Goal: Transaction & Acquisition: Book appointment/travel/reservation

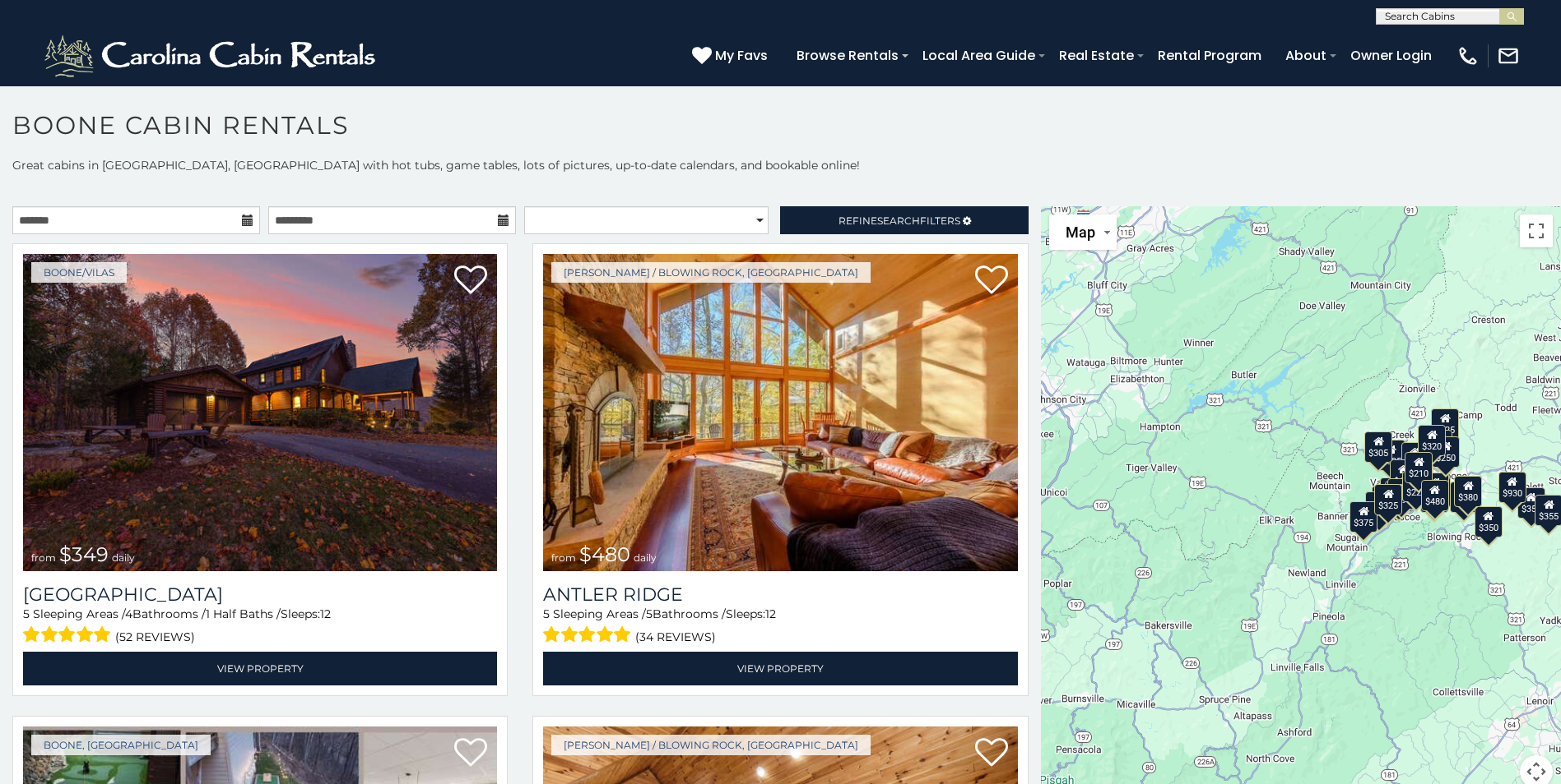
click at [1404, 488] on div "$225" at bounding box center [1416, 487] width 28 height 32
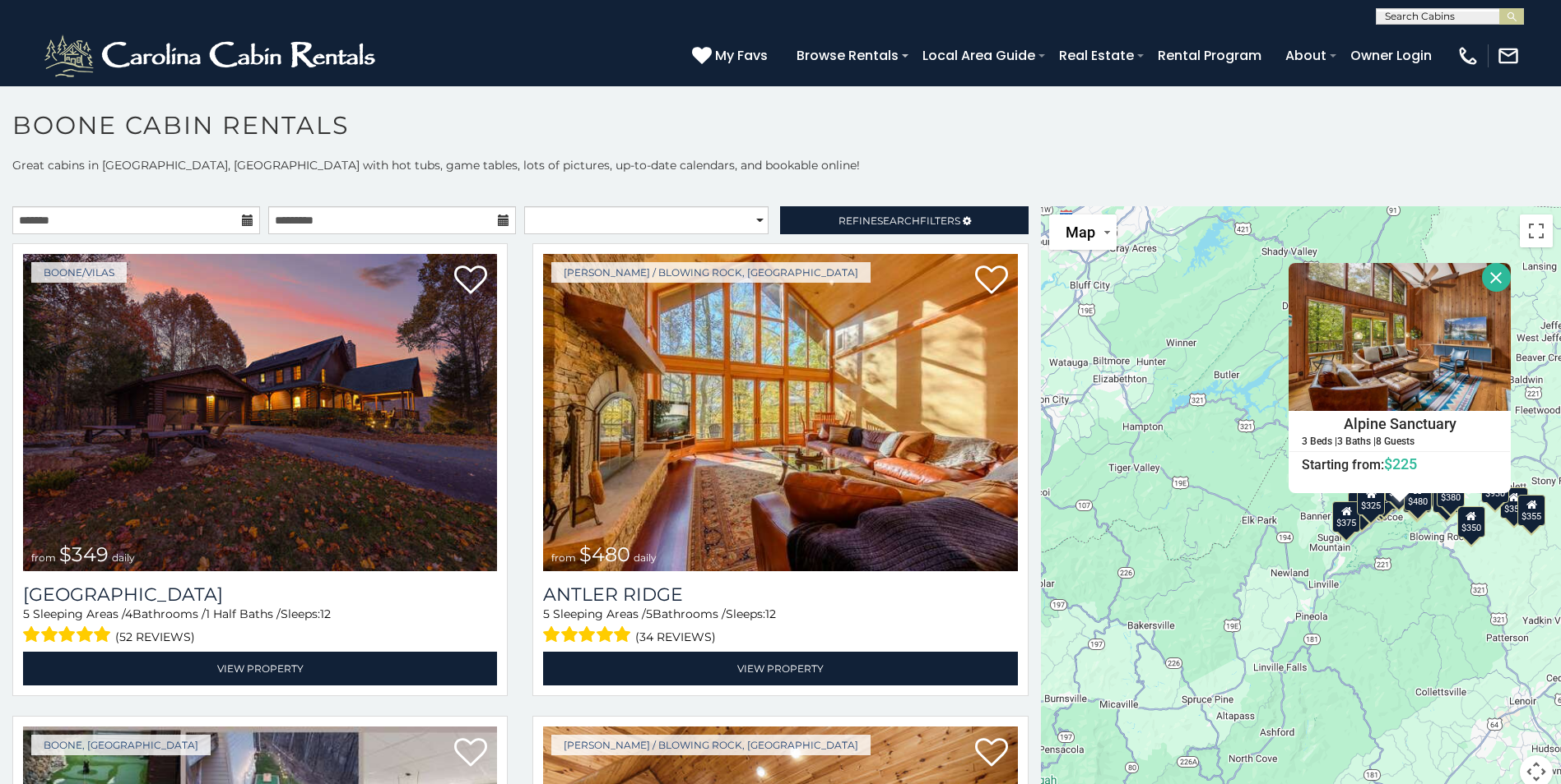
click at [1380, 530] on div "$349 $480 $525 $315 $355 $635 $675 $930 $400 $451 $330 $400 $485 $460 $395 $695…" at bounding box center [1300, 508] width 520 height 602
click at [1400, 528] on div "$349 $480 $525 $315 $355 $635 $675 $930 $400 $451 $330 $400 $485 $460 $395 $695…" at bounding box center [1300, 508] width 520 height 602
click at [1303, 513] on div "$349 $480 $525 $315 $355 $635 $675 $930 $400 $451 $330 $400 $485 $460 $395 $695…" at bounding box center [1300, 508] width 520 height 602
click at [1236, 300] on div "$349 $480 $525 $315 $355 $635 $675 $930 $400 $451 $330 $400 $485 $460 $395 $695…" at bounding box center [1300, 508] width 520 height 602
click at [1487, 282] on button "Close" at bounding box center [1496, 277] width 29 height 29
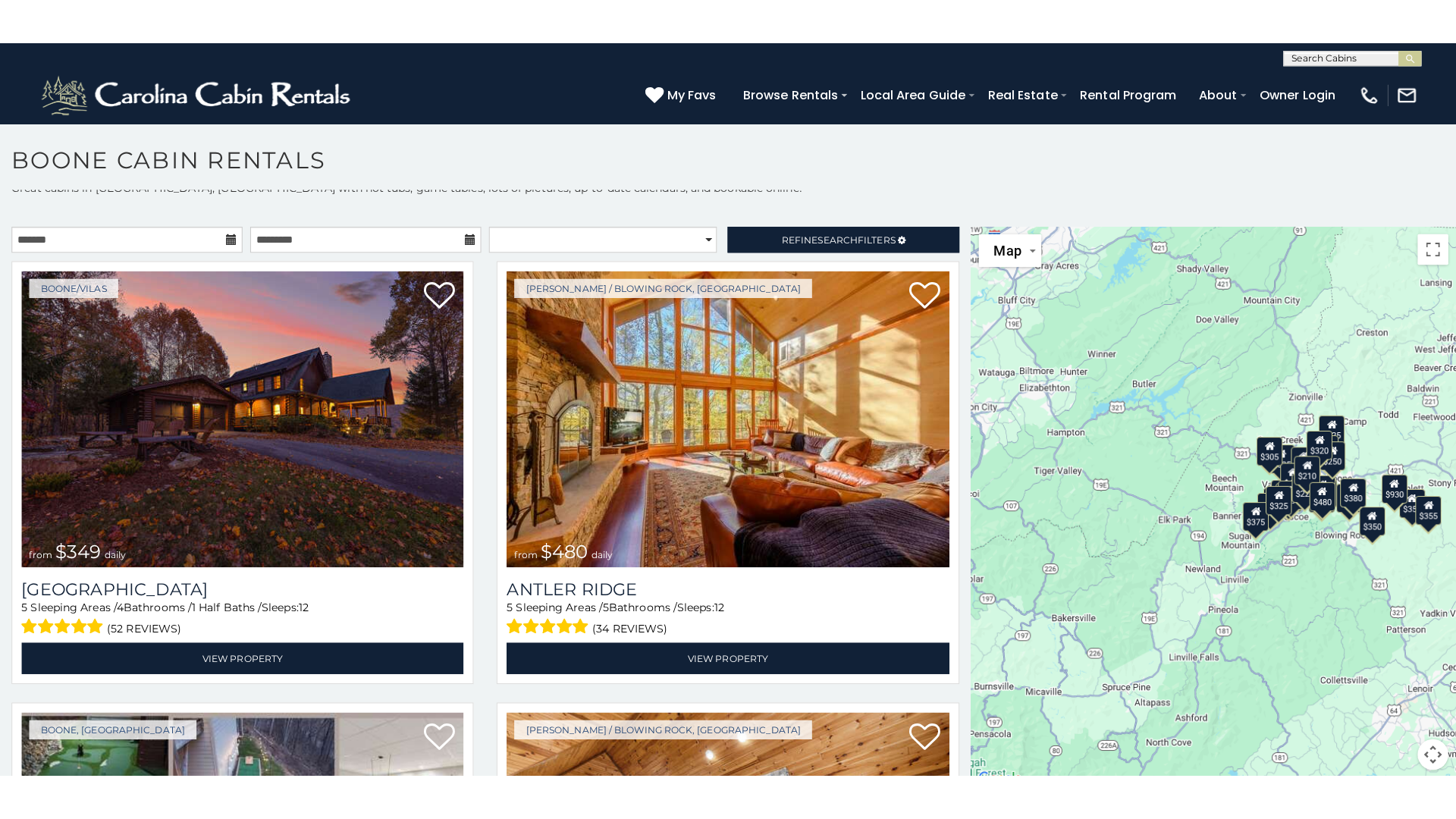
scroll to position [14, 0]
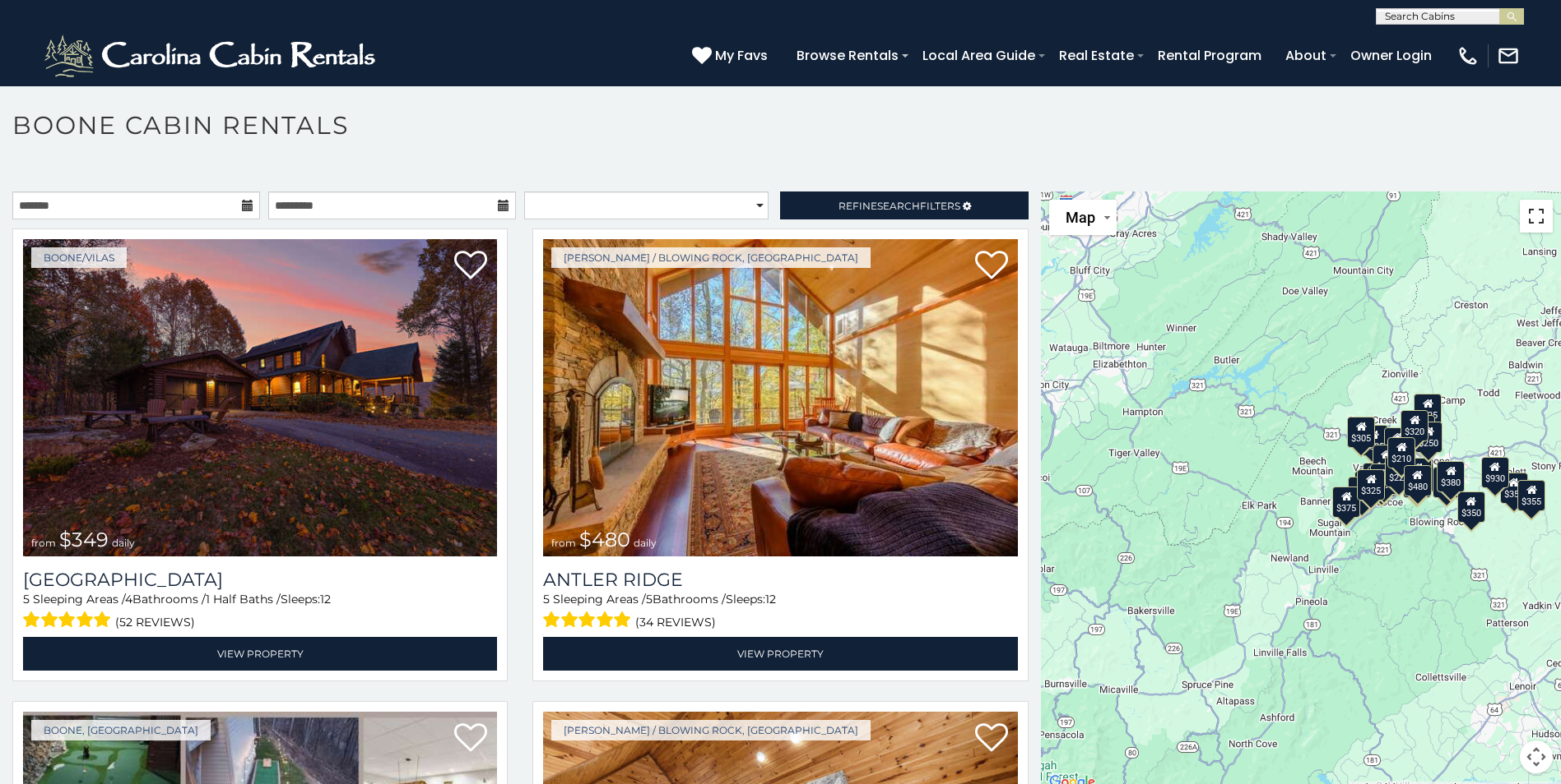
click at [1531, 216] on button "Toggle fullscreen view" at bounding box center [1535, 216] width 33 height 33
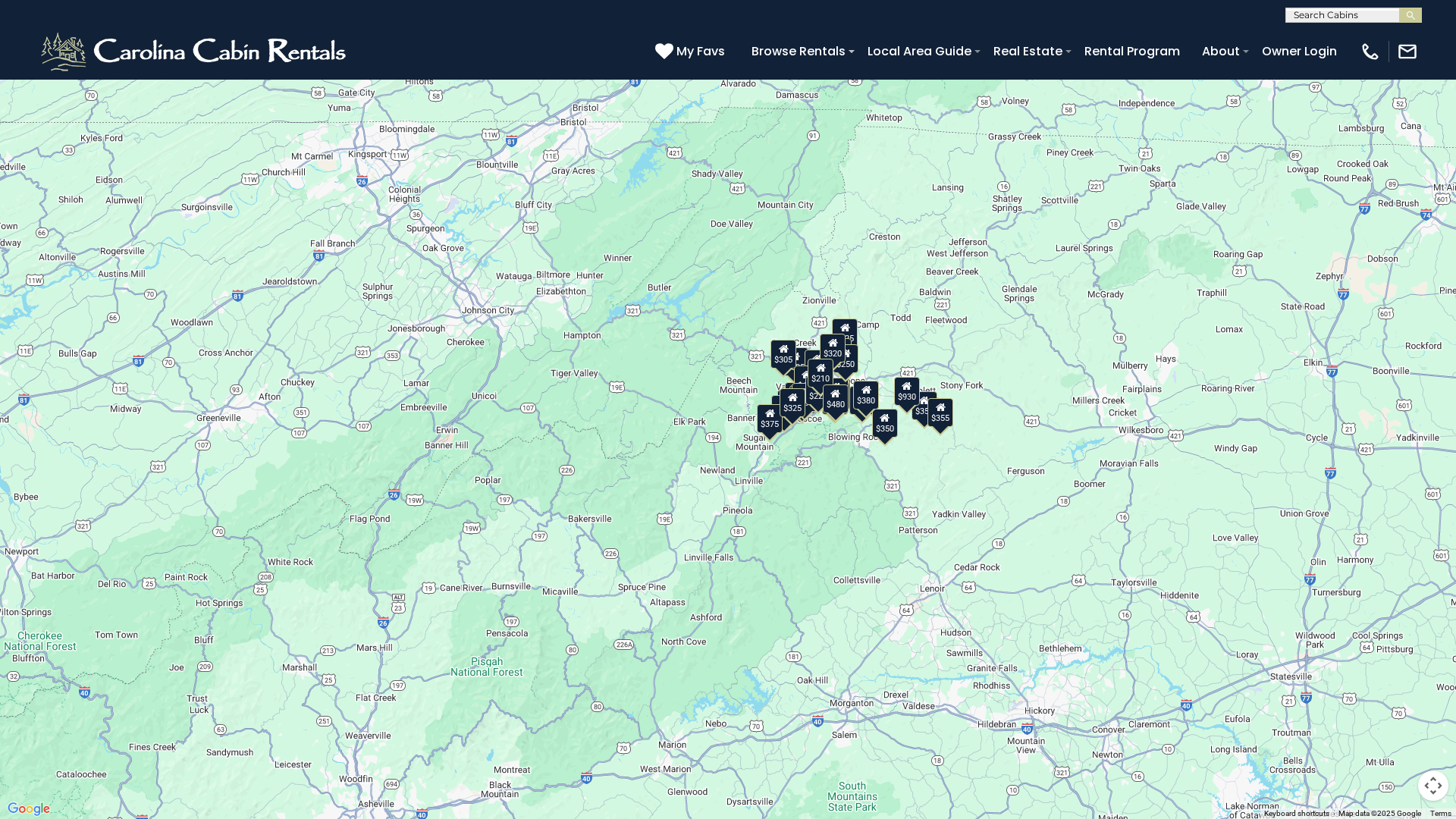
click at [838, 387] on div "$480" at bounding box center [836, 399] width 26 height 29
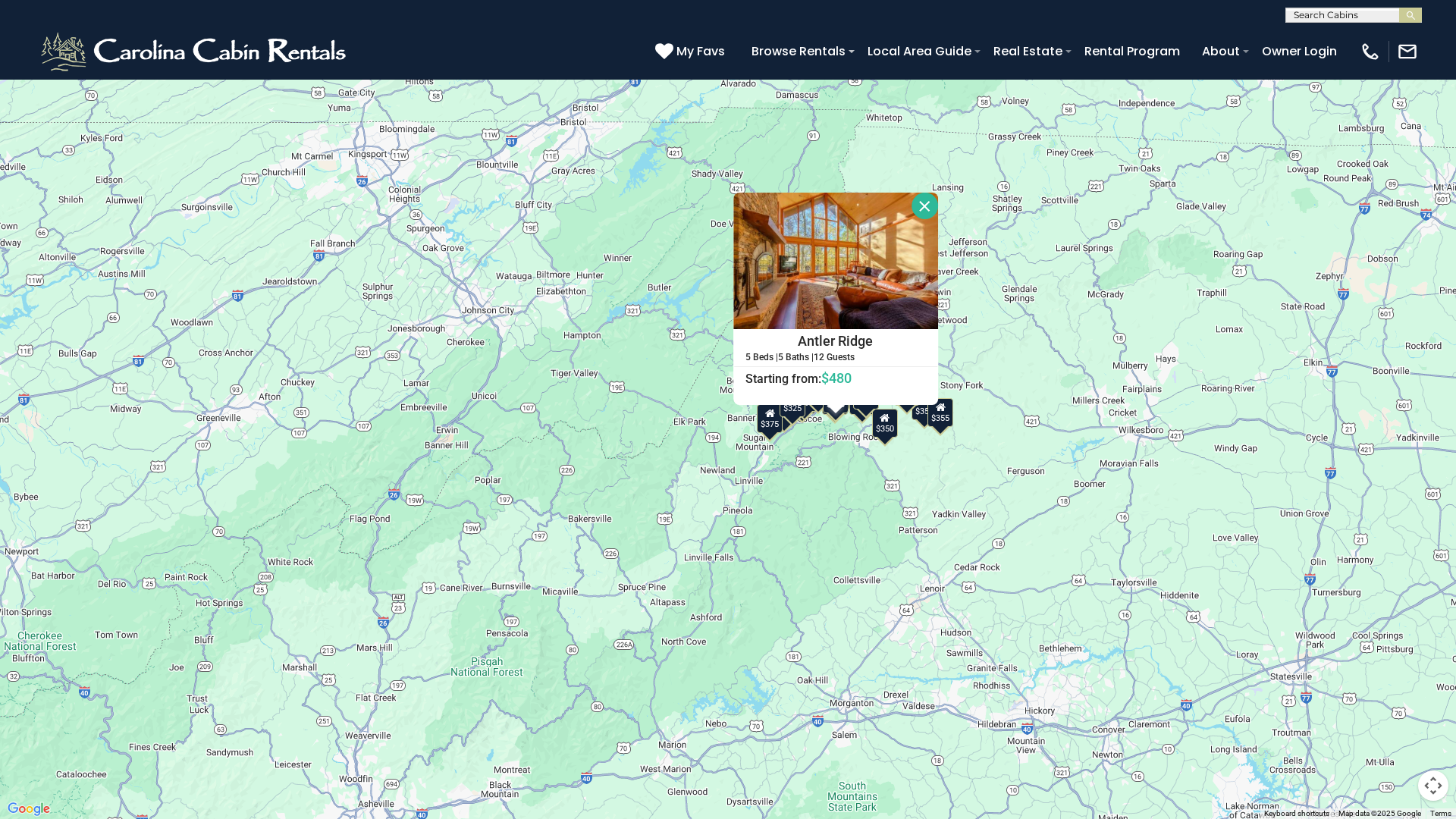
click at [1086, 260] on div "$349 $480 $525 $315 $355 $635 $675 $930 $400 $451 $330 $400 $485 $460 $395 $695…" at bounding box center [728, 409] width 1456 height 819
click at [992, 304] on div "$349 $480 $525 $315 $355 $635 $675 $930 $400 $451 $330 $400 $485 $460 $395 $695…" at bounding box center [728, 409] width 1456 height 819
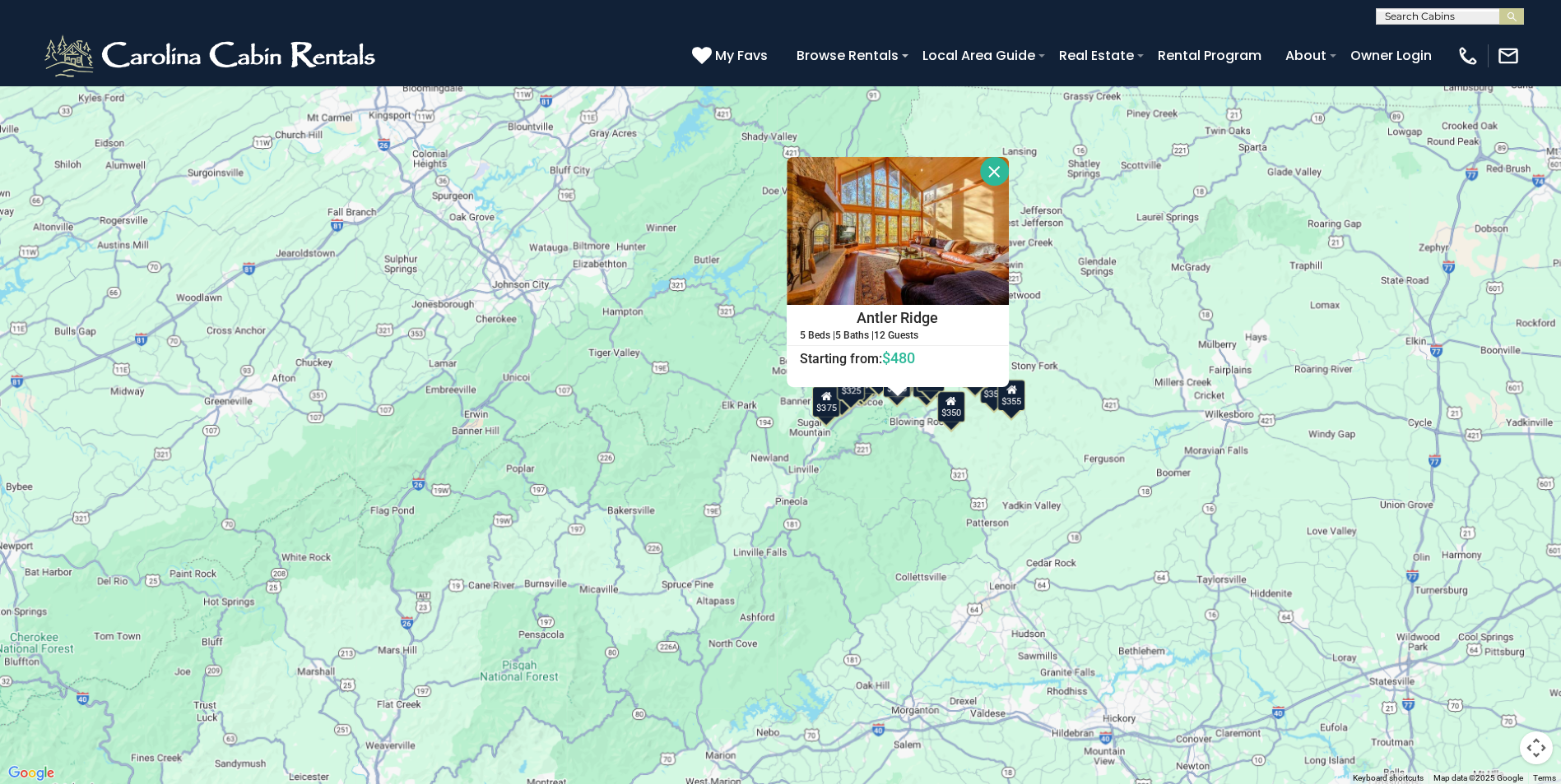
scroll to position [905, 0]
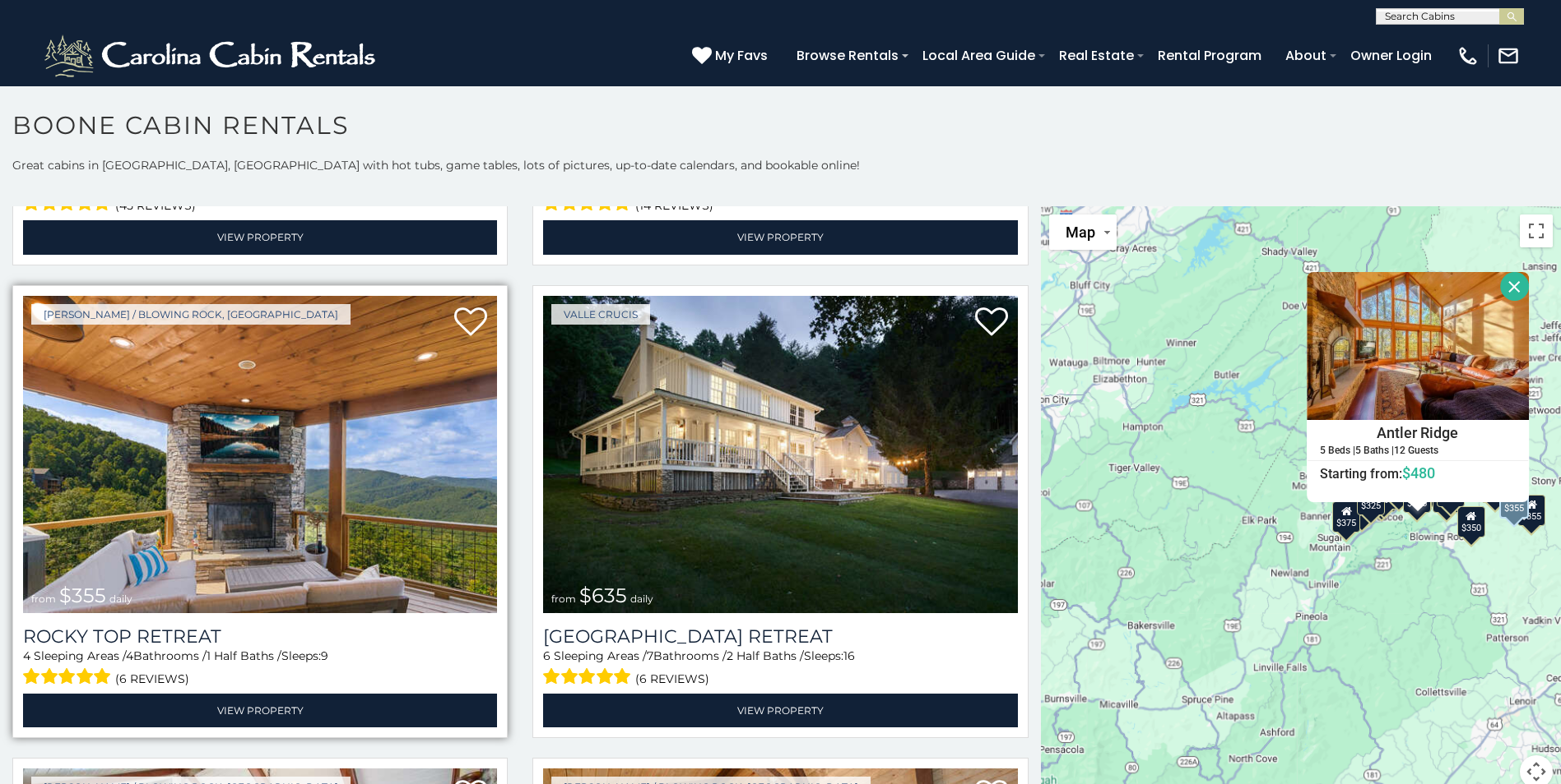
click at [357, 462] on img at bounding box center [260, 454] width 474 height 318
click at [274, 580] on img at bounding box center [260, 454] width 474 height 318
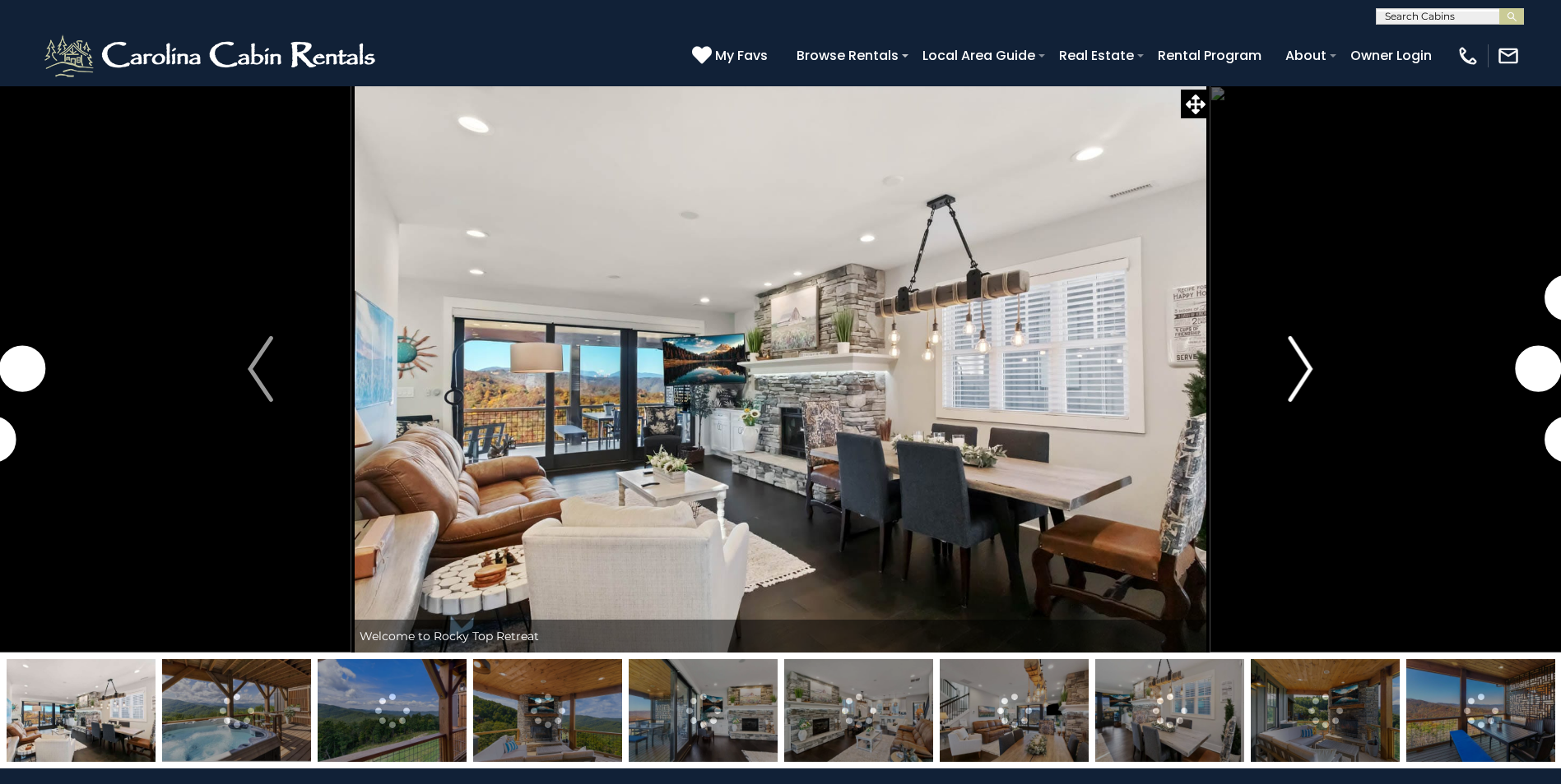
click at [1297, 360] on img "Next" at bounding box center [1300, 369] width 25 height 66
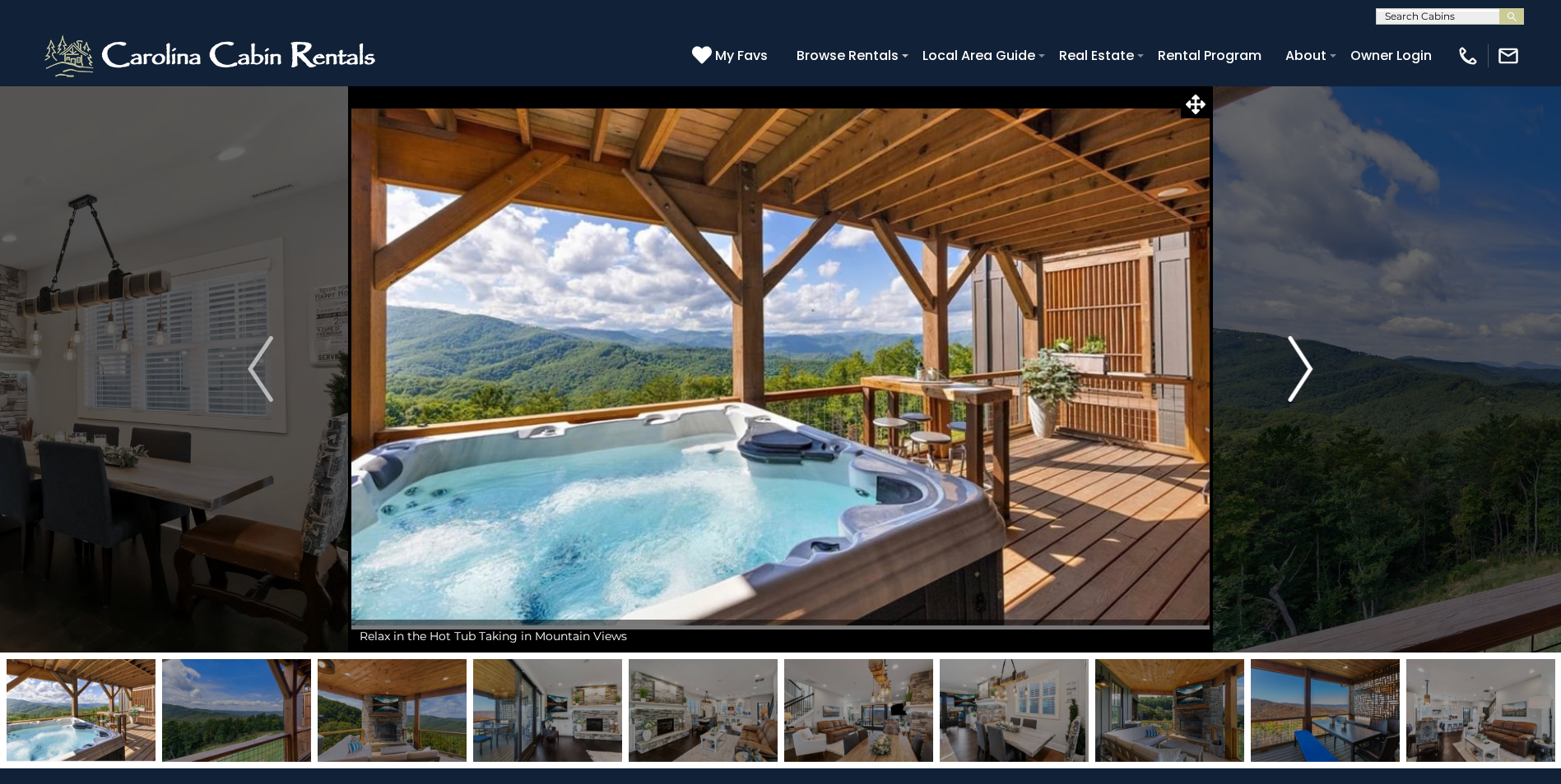
click at [1297, 360] on img "Next" at bounding box center [1300, 369] width 25 height 66
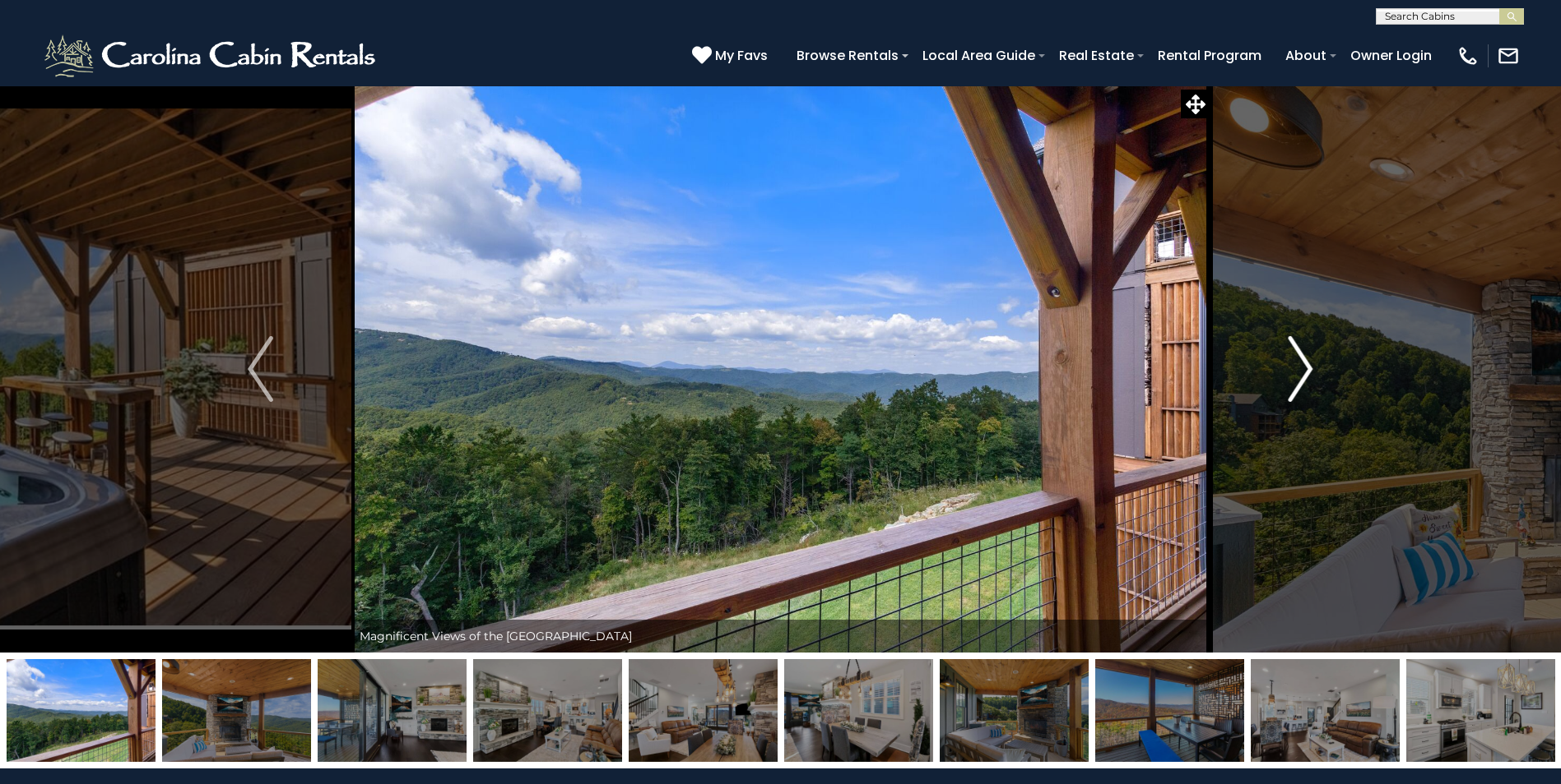
click at [1297, 360] on img "Next" at bounding box center [1300, 369] width 25 height 66
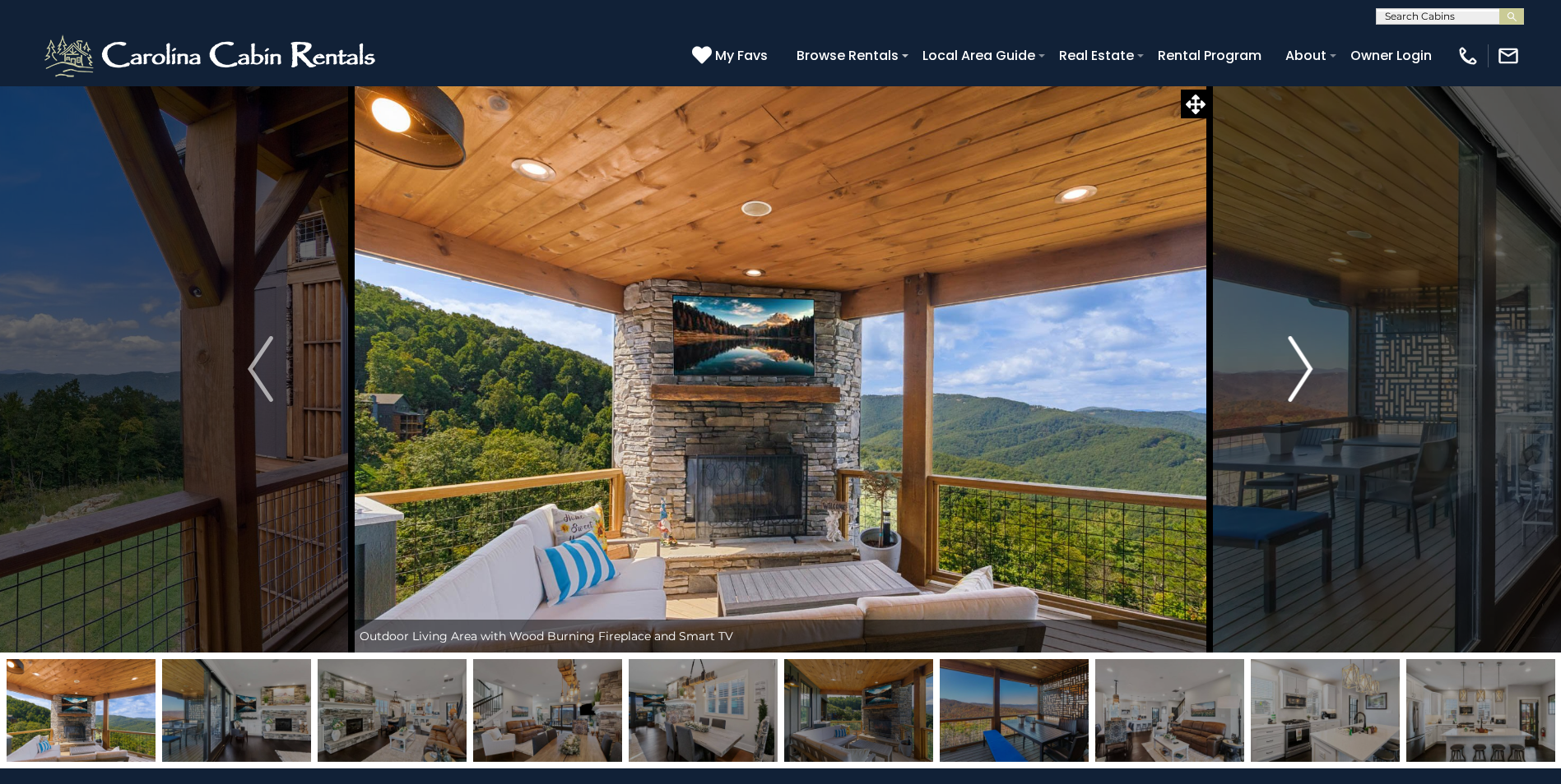
click at [1297, 360] on img "Next" at bounding box center [1300, 369] width 25 height 66
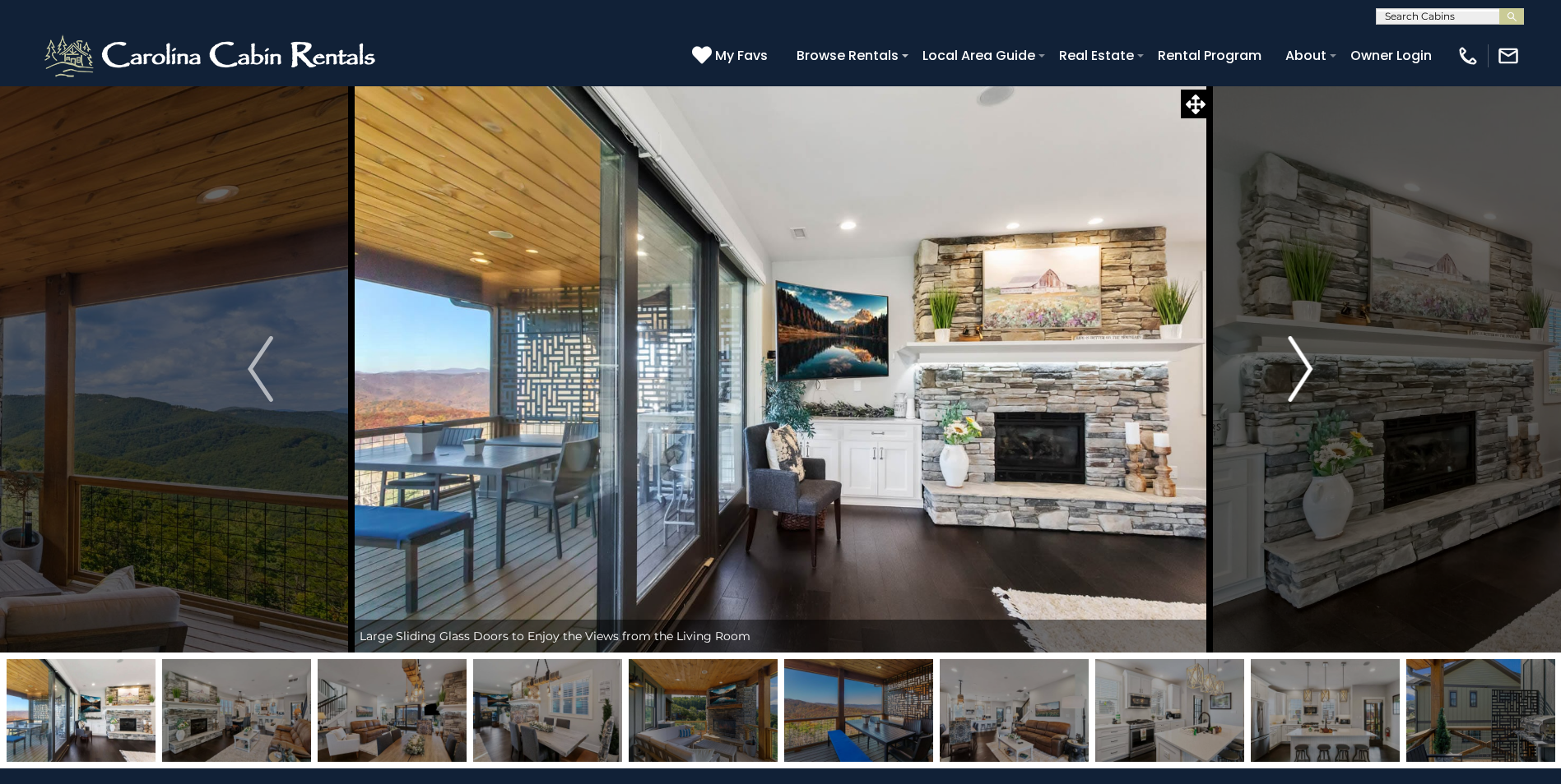
click at [1297, 360] on img "Next" at bounding box center [1300, 369] width 25 height 66
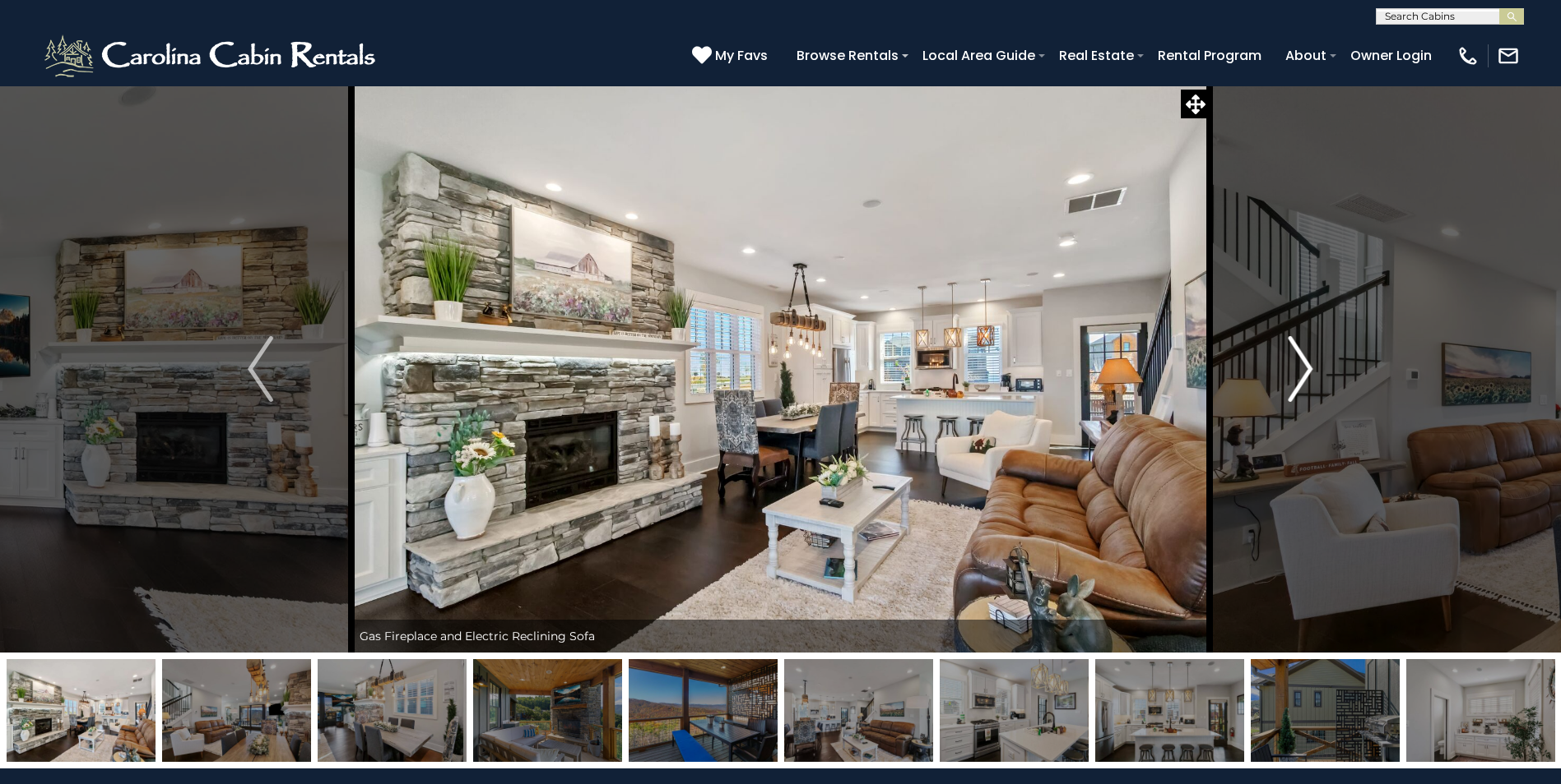
click at [1297, 360] on img "Next" at bounding box center [1300, 369] width 25 height 66
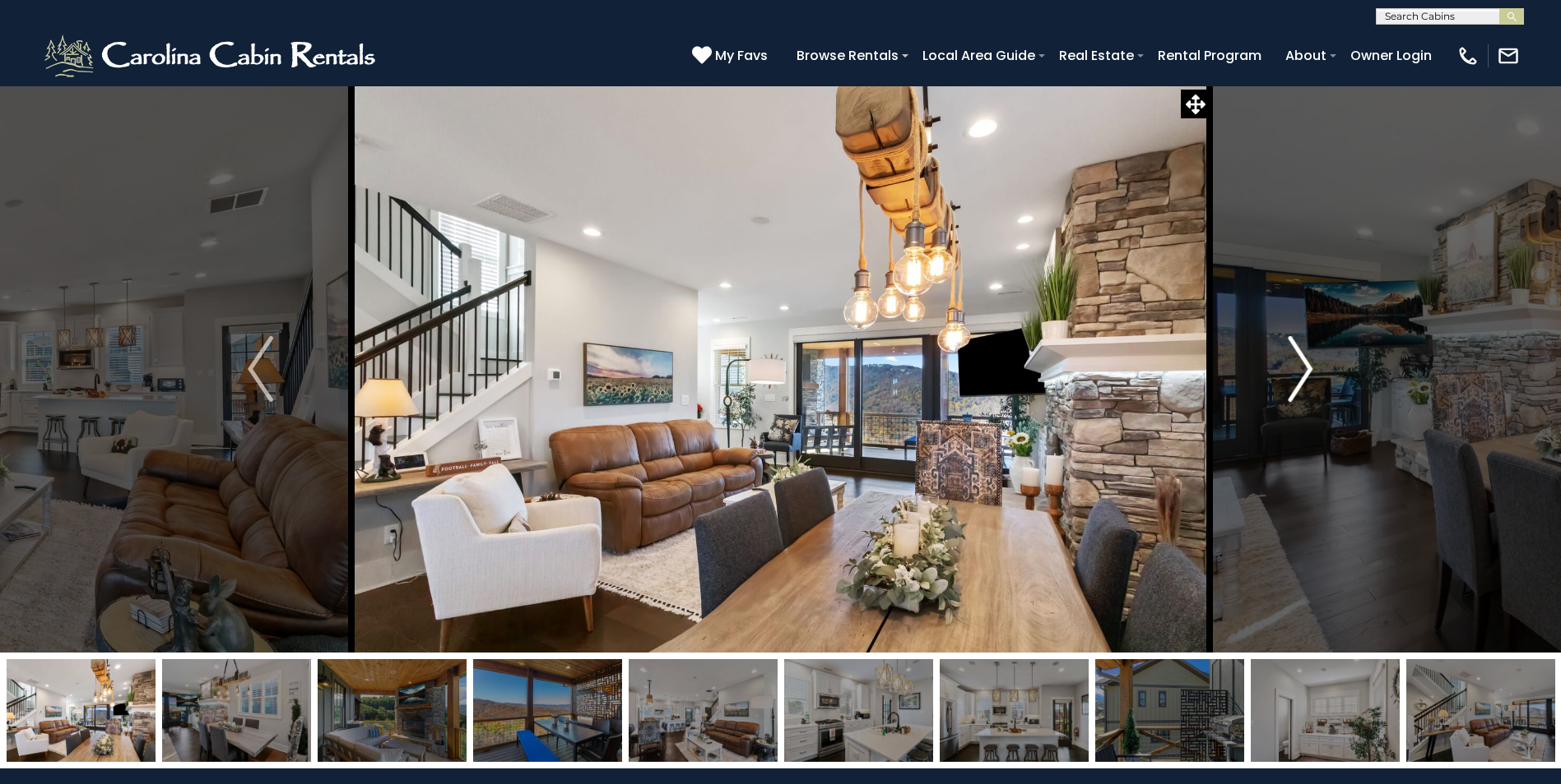
click at [1297, 360] on img "Next" at bounding box center [1300, 369] width 25 height 66
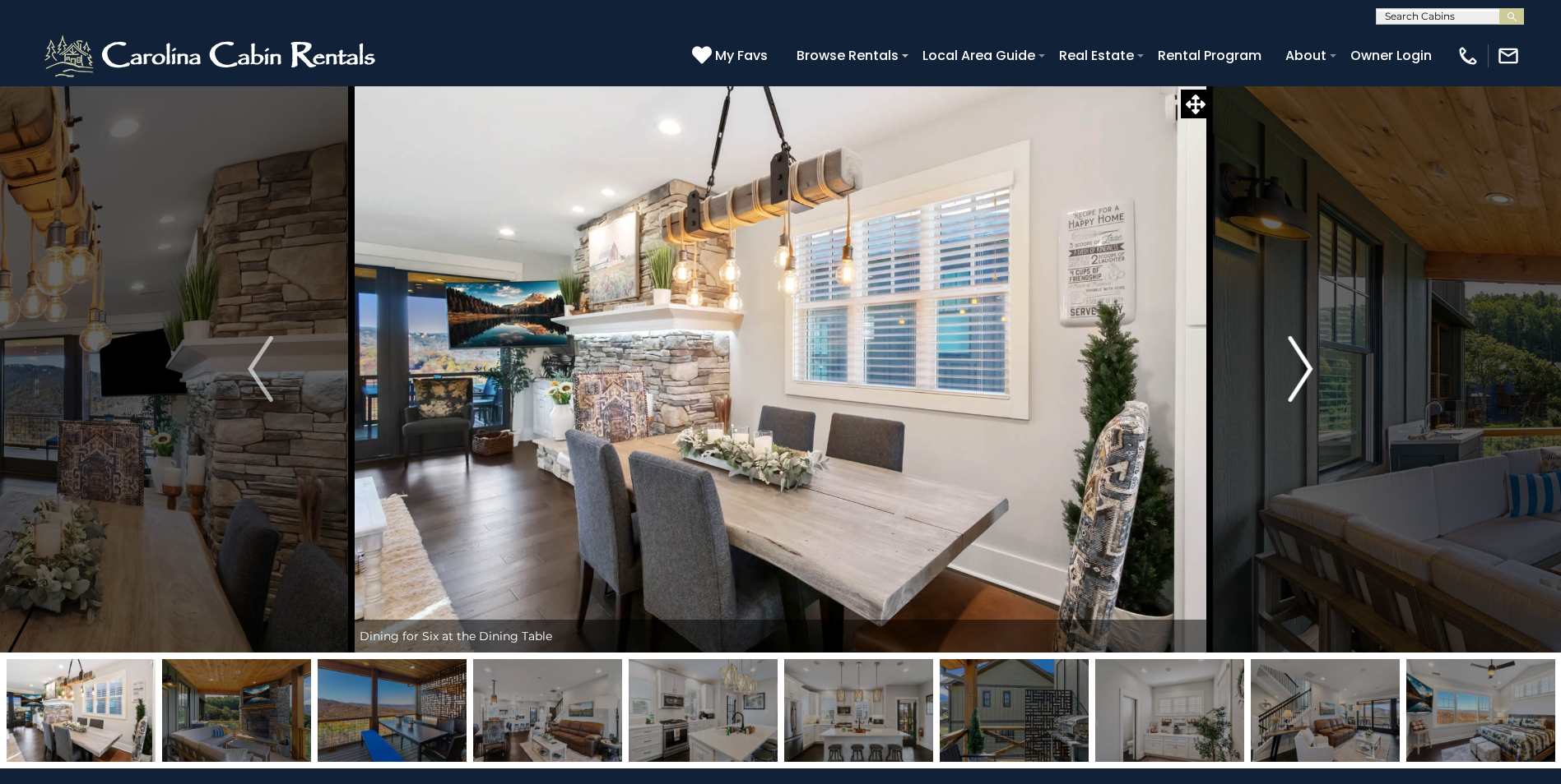
click at [1297, 360] on img "Next" at bounding box center [1300, 369] width 25 height 66
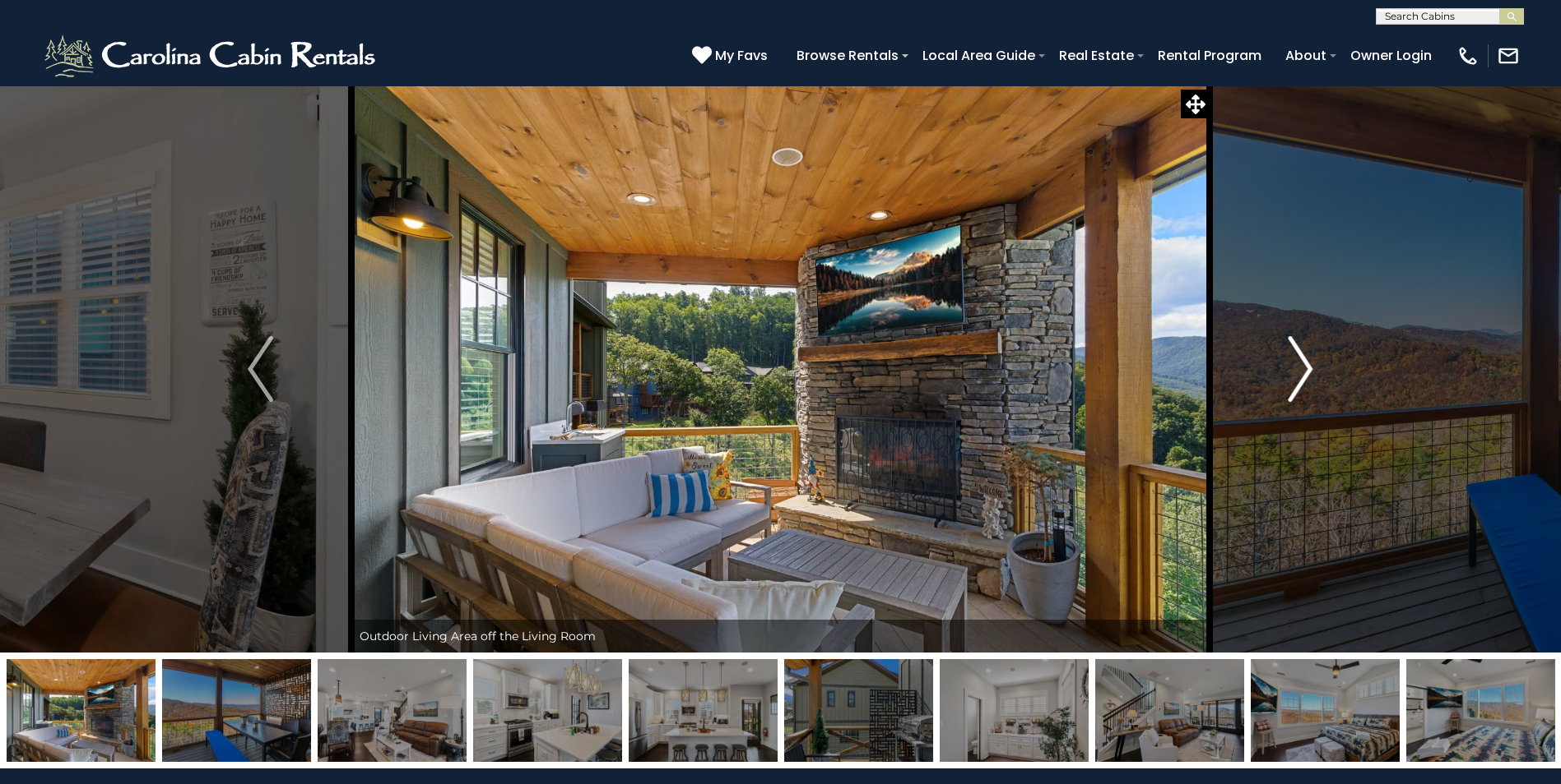
click at [1297, 360] on img "Next" at bounding box center [1300, 369] width 25 height 66
